Goal: Navigation & Orientation: Go to known website

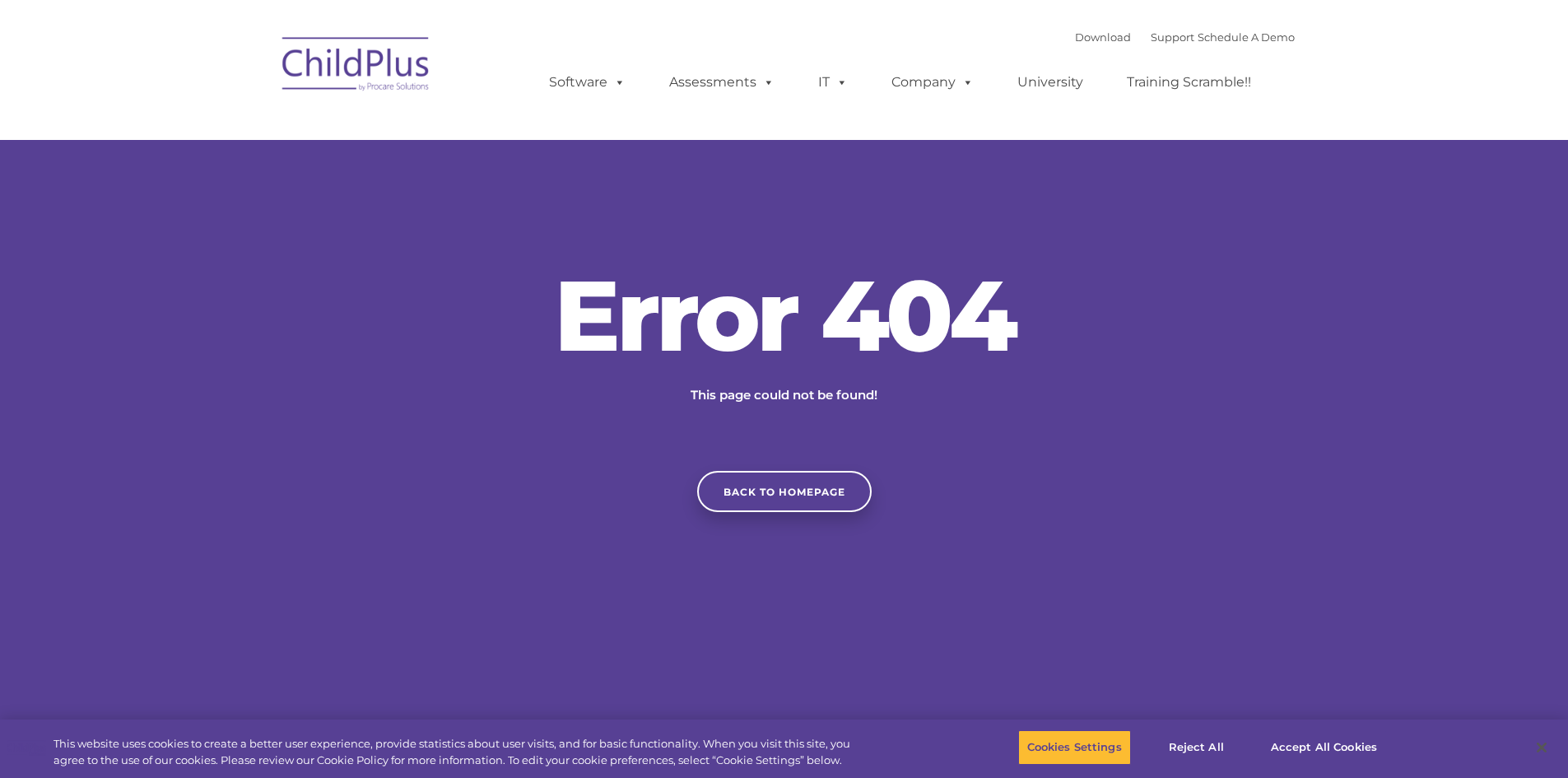
click at [84, 380] on div "Error 404 This page could not be found! Back to homepage" at bounding box center [784, 389] width 1568 height 246
